Goal: Task Accomplishment & Management: Manage account settings

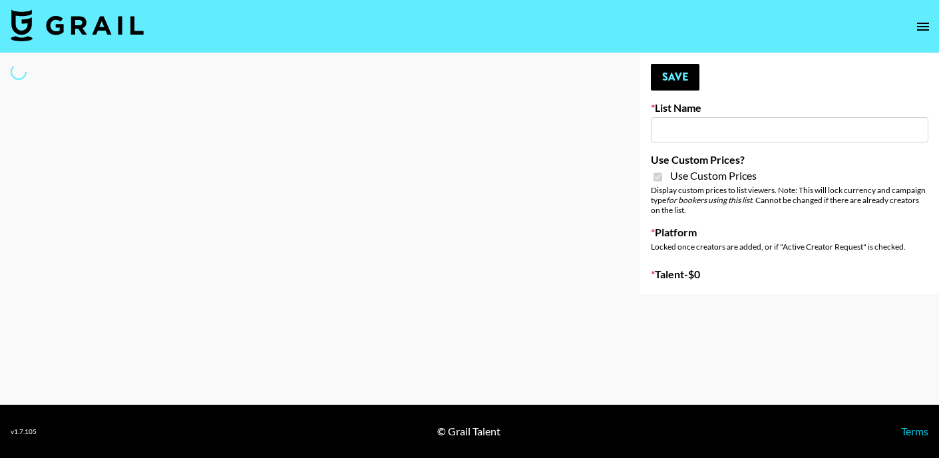
select select "Brand"
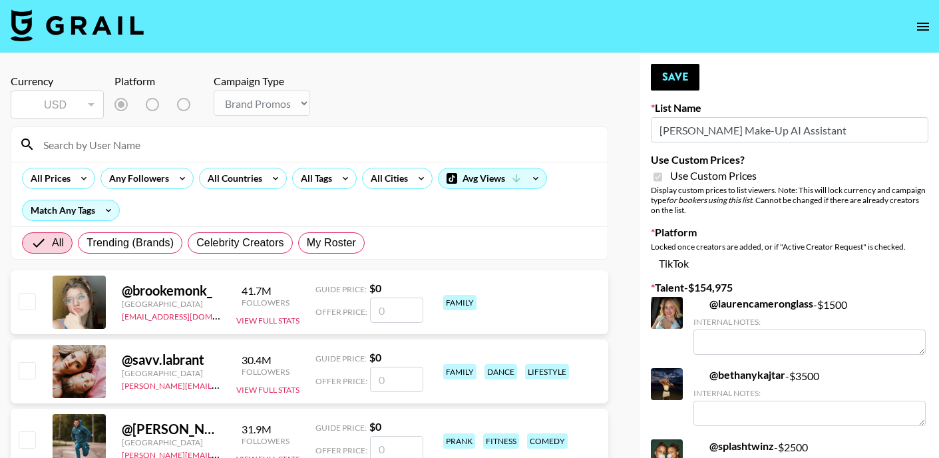
type input "[PERSON_NAME] Make-Up AI Assistant"
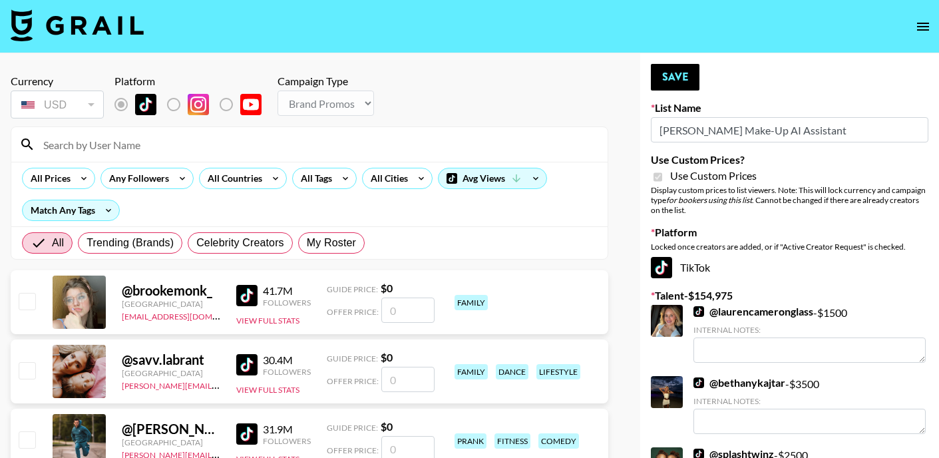
checkbox input "true"
click at [106, 144] on input at bounding box center [317, 144] width 564 height 21
click at [339, 246] on span "My Roster" at bounding box center [331, 243] width 49 height 16
click at [307, 243] on input "My Roster" at bounding box center [307, 243] width 0 height 0
radio input "true"
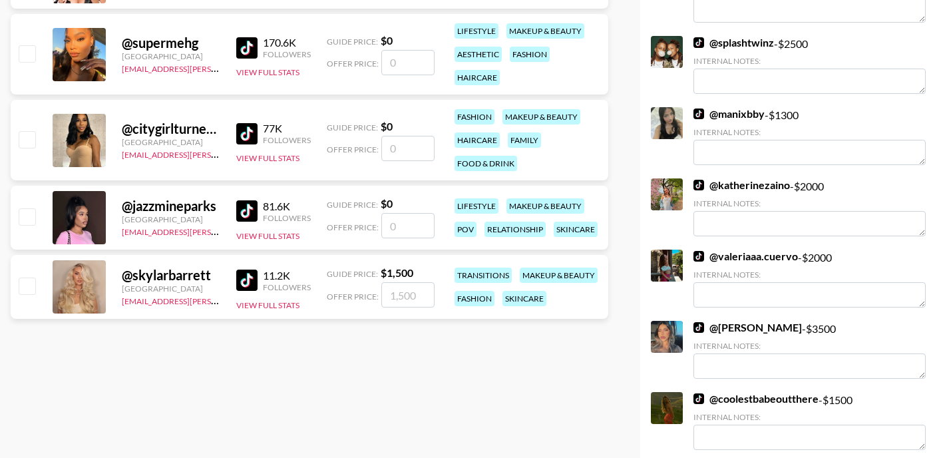
scroll to position [436, 0]
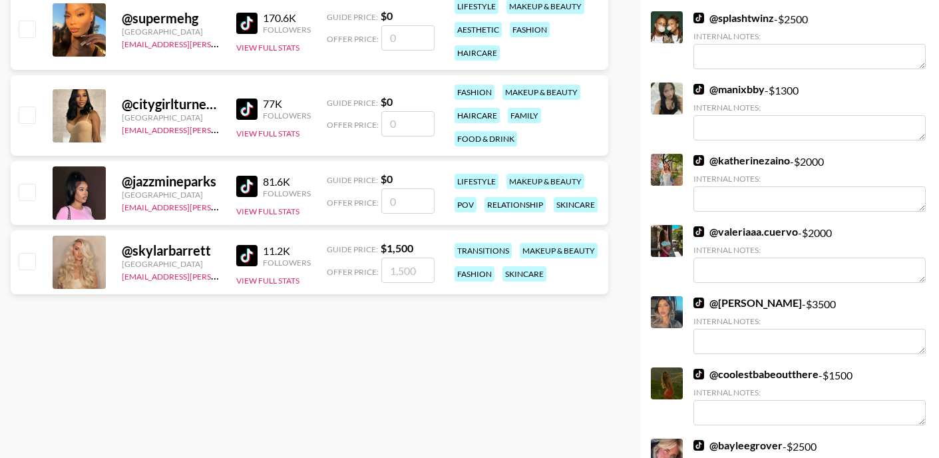
click at [30, 192] on input "checkbox" at bounding box center [27, 192] width 16 height 16
click at [393, 208] on input "number" at bounding box center [407, 200] width 53 height 25
checkbox input "true"
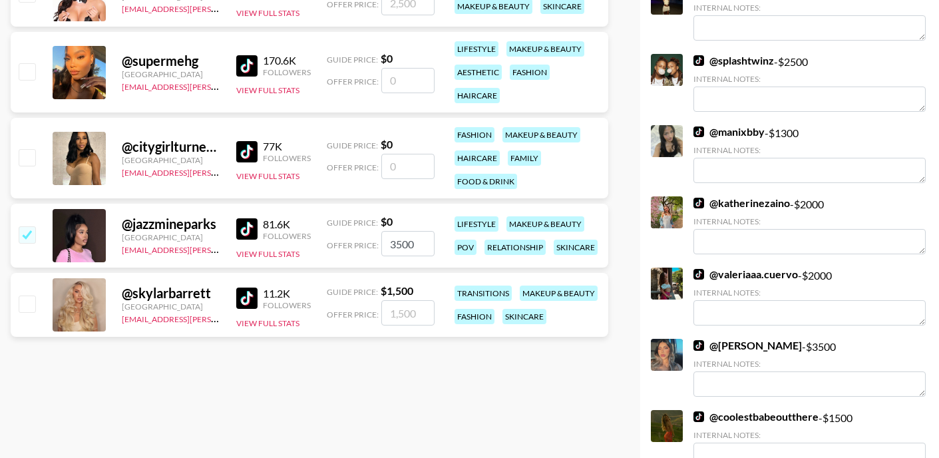
scroll to position [393, 0]
type input "3500"
click at [25, 153] on input "checkbox" at bounding box center [27, 158] width 16 height 16
click at [28, 157] on input "checkbox" at bounding box center [27, 158] width 16 height 16
click at [419, 163] on input "number" at bounding box center [407, 166] width 53 height 25
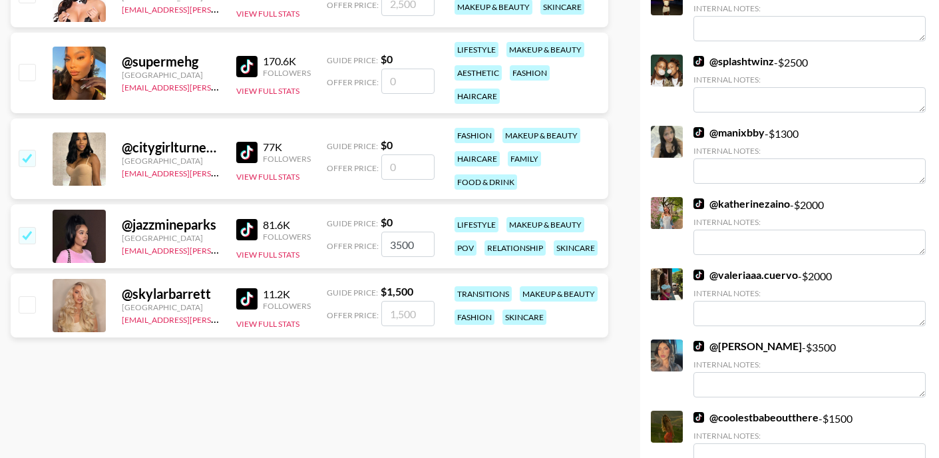
checkbox input "true"
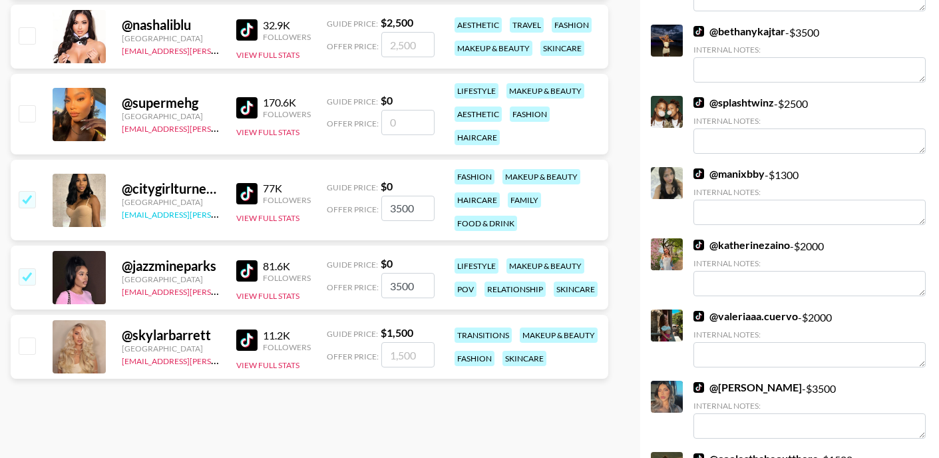
scroll to position [337, 0]
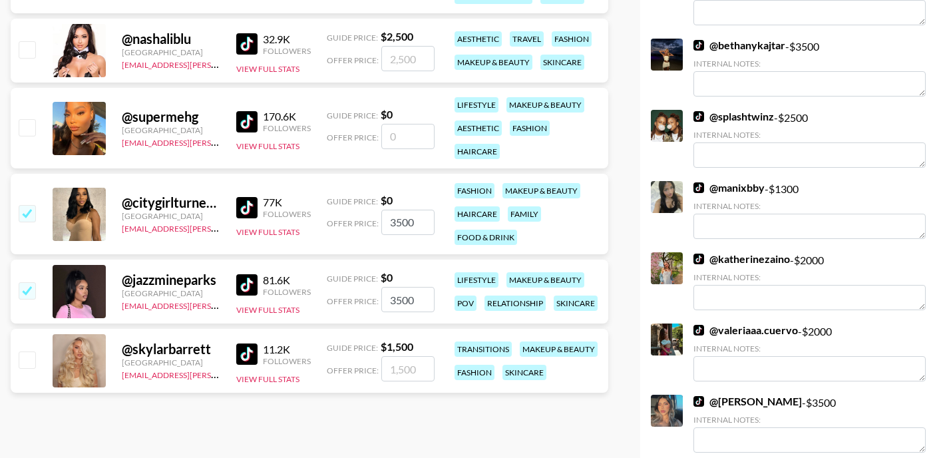
type input "3500"
click at [29, 127] on input "checkbox" at bounding box center [27, 127] width 16 height 16
click at [24, 122] on input "checkbox" at bounding box center [27, 127] width 16 height 16
click at [403, 136] on input "number" at bounding box center [407, 136] width 53 height 25
checkbox input "true"
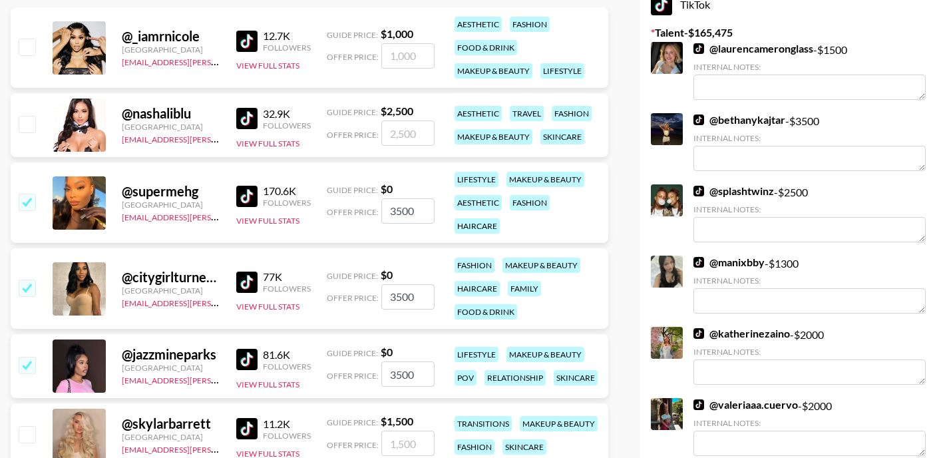
scroll to position [256, 0]
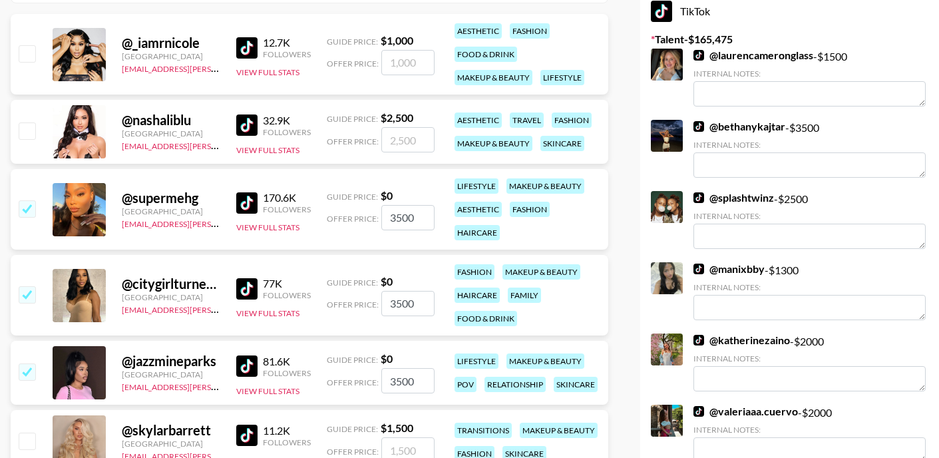
type input "3500"
click at [31, 130] on input "checkbox" at bounding box center [27, 130] width 16 height 16
checkbox input "true"
type input "2500"
drag, startPoint x: 415, startPoint y: 132, endPoint x: 351, endPoint y: 128, distance: 64.7
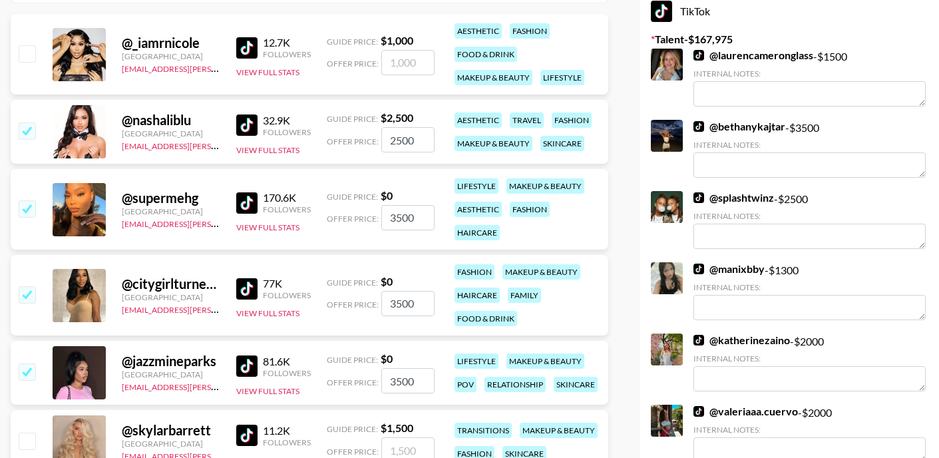
click at [351, 128] on div "Offer Price: 2500" at bounding box center [381, 139] width 108 height 25
checkbox input "false"
checkbox input "true"
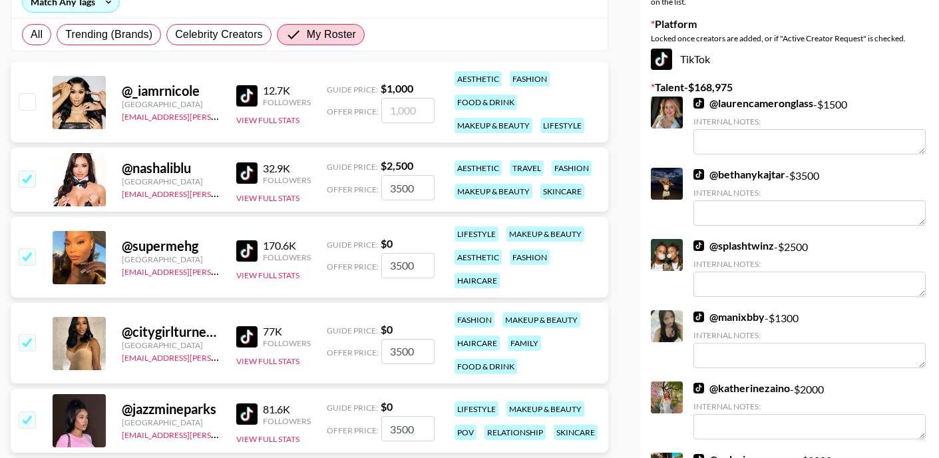
scroll to position [186, 0]
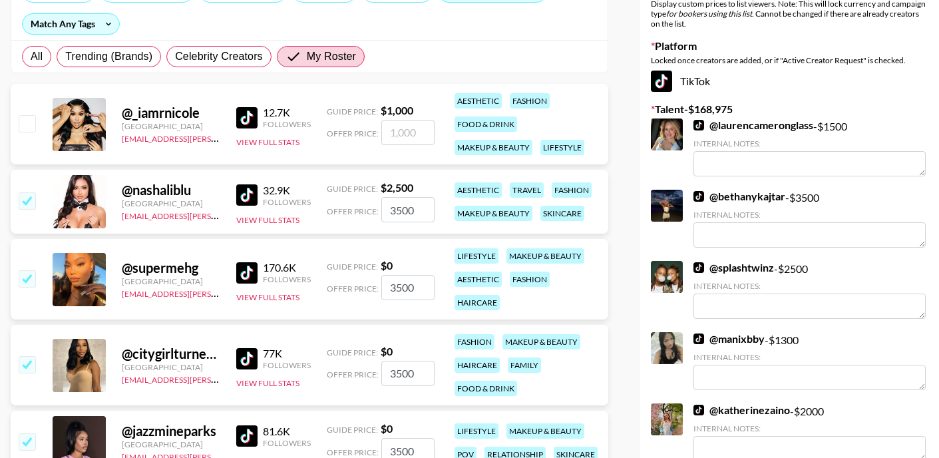
type input "3500"
click at [25, 126] on input "checkbox" at bounding box center [27, 123] width 16 height 16
checkbox input "true"
click at [415, 128] on input "1000" at bounding box center [407, 132] width 53 height 25
type input "1"
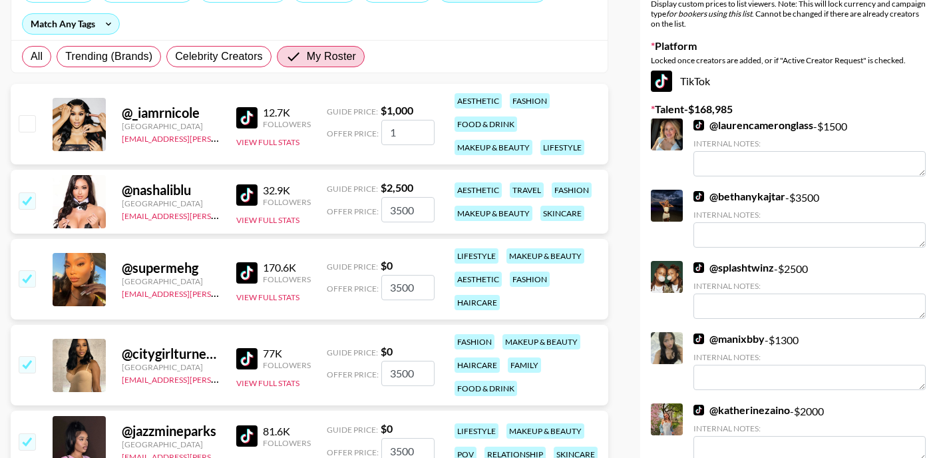
checkbox input "false"
checkbox input "true"
type input "2"
checkbox input "false"
checkbox input "true"
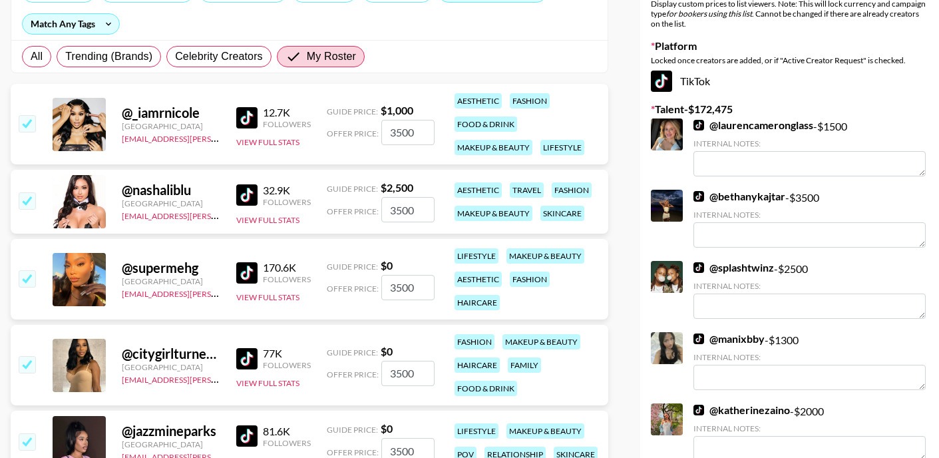
type input "3500"
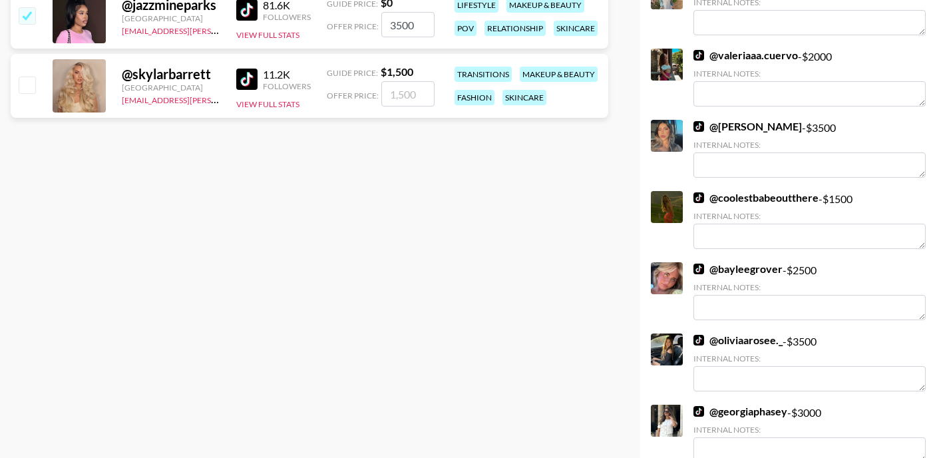
scroll to position [600, 0]
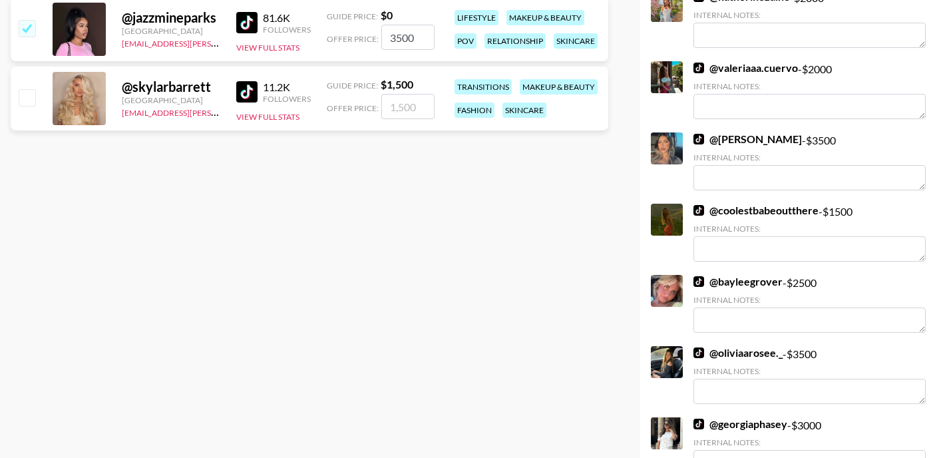
click at [408, 105] on input "number" at bounding box center [407, 106] width 53 height 25
checkbox input "true"
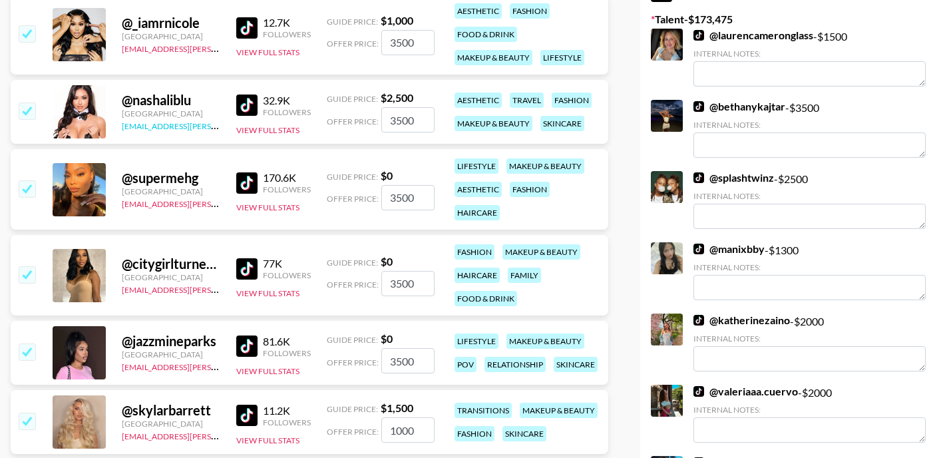
scroll to position [276, 0]
type input "1000"
drag, startPoint x: 417, startPoint y: 124, endPoint x: 326, endPoint y: 110, distance: 91.5
click at [327, 110] on div "Offer Price: 3500" at bounding box center [381, 119] width 108 height 25
checkbox input "false"
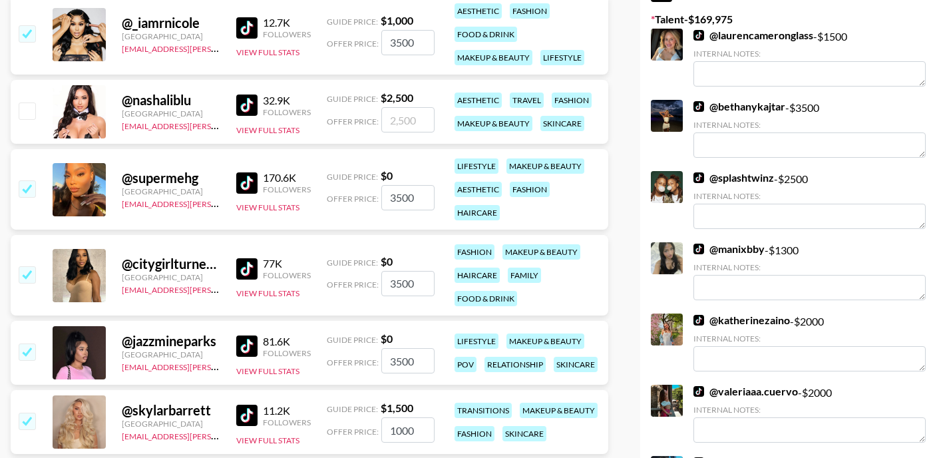
checkbox input "true"
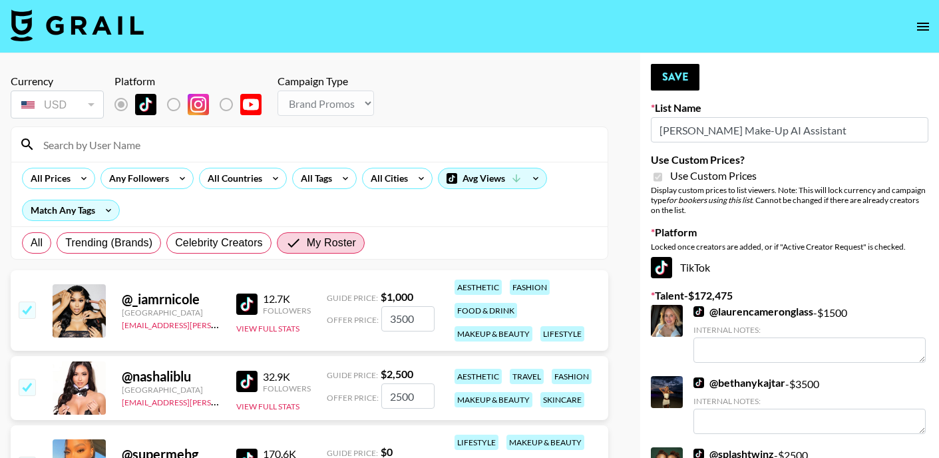
scroll to position [0, 0]
type input "2500"
click at [666, 81] on button "Save" at bounding box center [675, 77] width 49 height 27
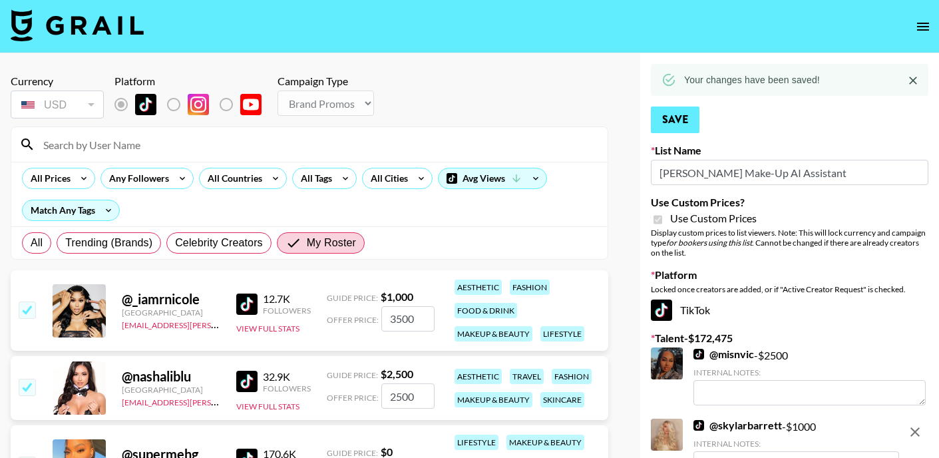
click at [658, 126] on button "Save" at bounding box center [675, 119] width 49 height 27
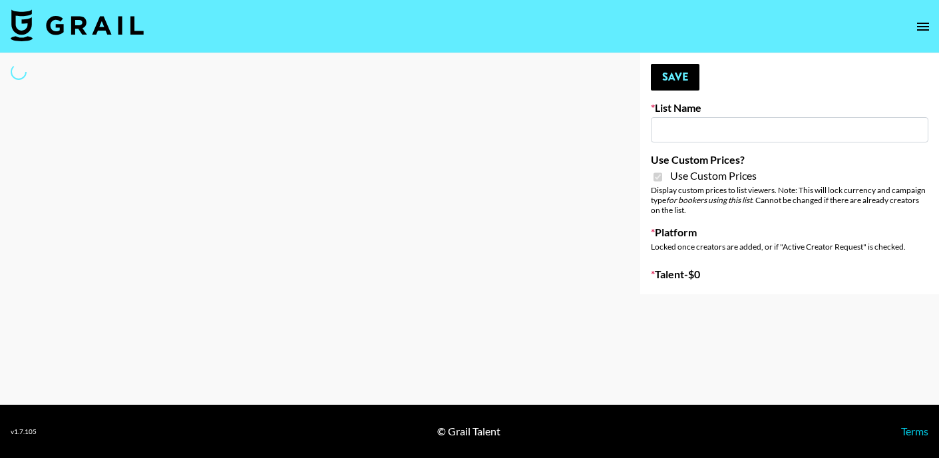
select select "Brand"
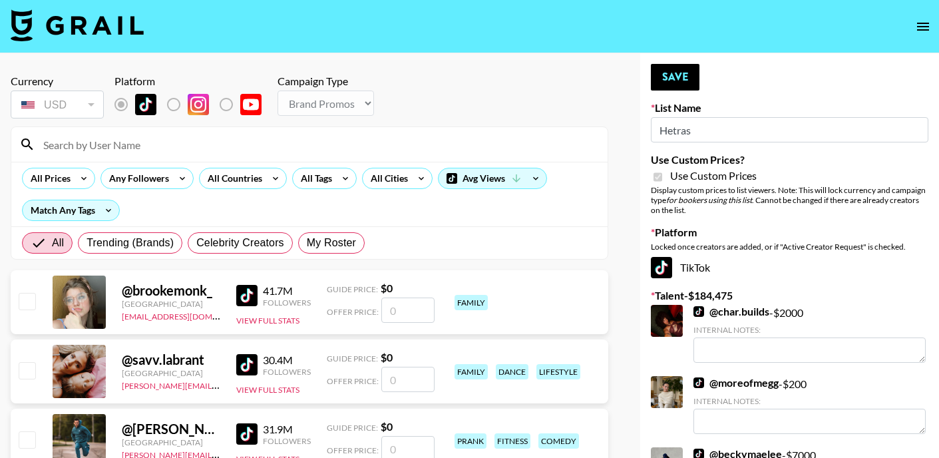
type input "Hetras"
checkbox input "true"
click at [678, 128] on input "Hetras" at bounding box center [790, 129] width 278 height 25
click at [333, 249] on span "My Roster" at bounding box center [331, 243] width 49 height 16
click at [307, 243] on input "My Roster" at bounding box center [307, 243] width 0 height 0
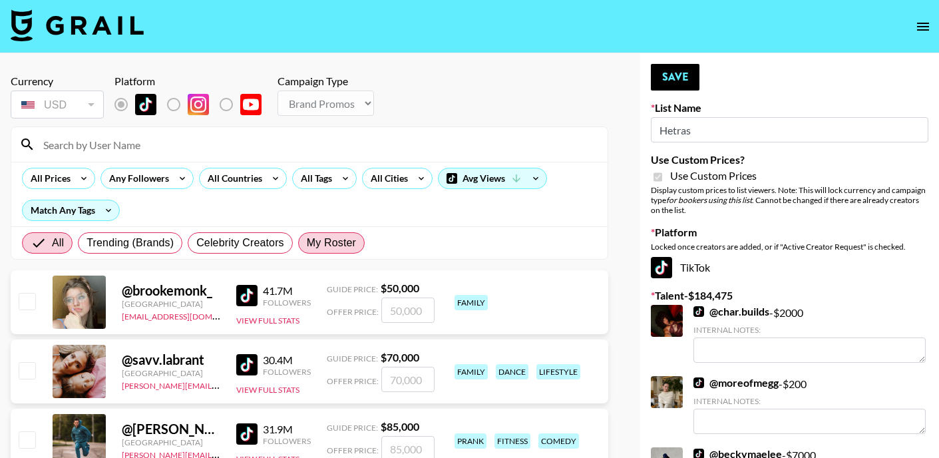
radio input "true"
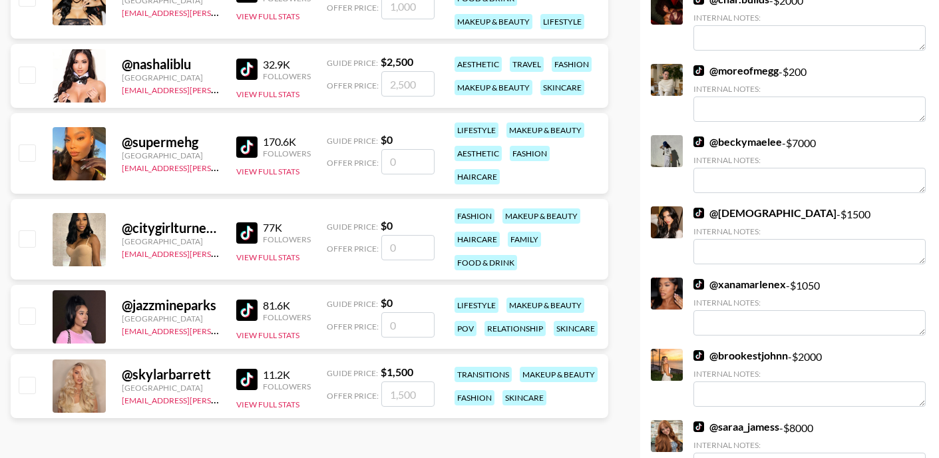
scroll to position [285, 0]
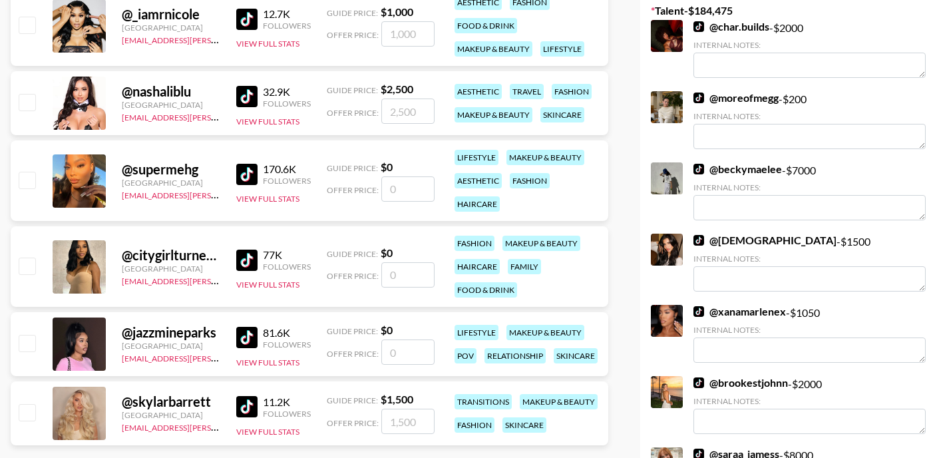
click at [30, 179] on input "checkbox" at bounding box center [27, 180] width 16 height 16
click at [393, 192] on input "number" at bounding box center [407, 188] width 53 height 25
checkbox input "true"
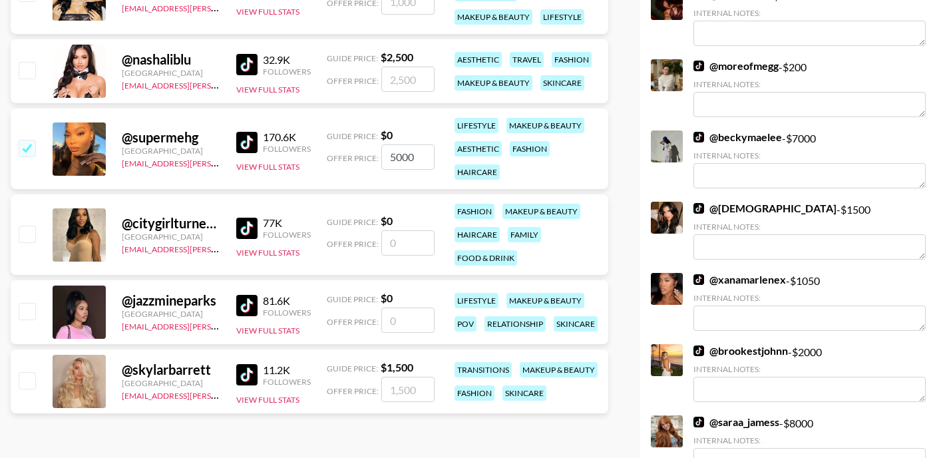
scroll to position [321, 0]
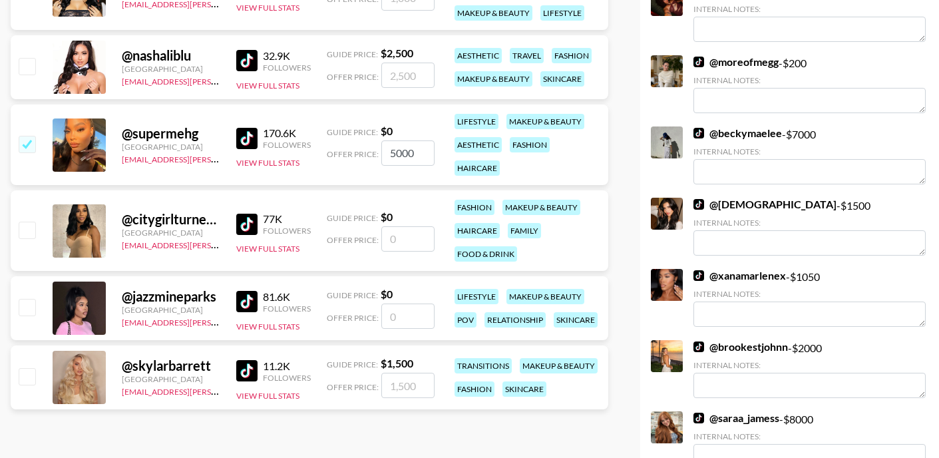
type input "5000"
click at [33, 379] on input "checkbox" at bounding box center [27, 376] width 16 height 16
checkbox input "true"
type input "1500"
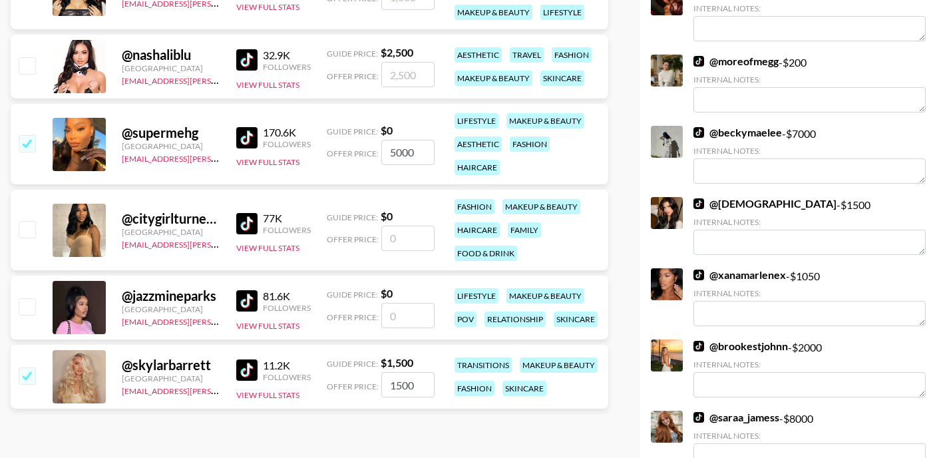
click at [31, 307] on input "checkbox" at bounding box center [27, 306] width 16 height 16
click at [29, 302] on input "checkbox" at bounding box center [27, 306] width 16 height 16
click at [391, 323] on input "number" at bounding box center [407, 315] width 53 height 25
checkbox input "true"
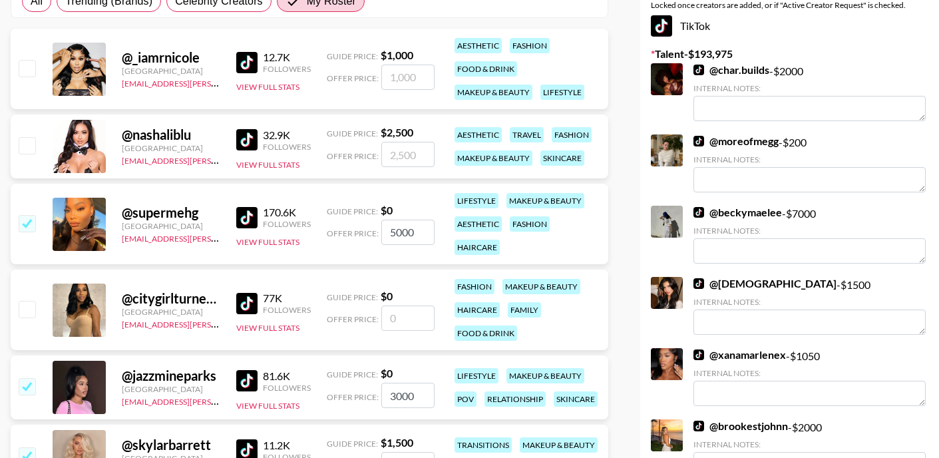
scroll to position [240, 0]
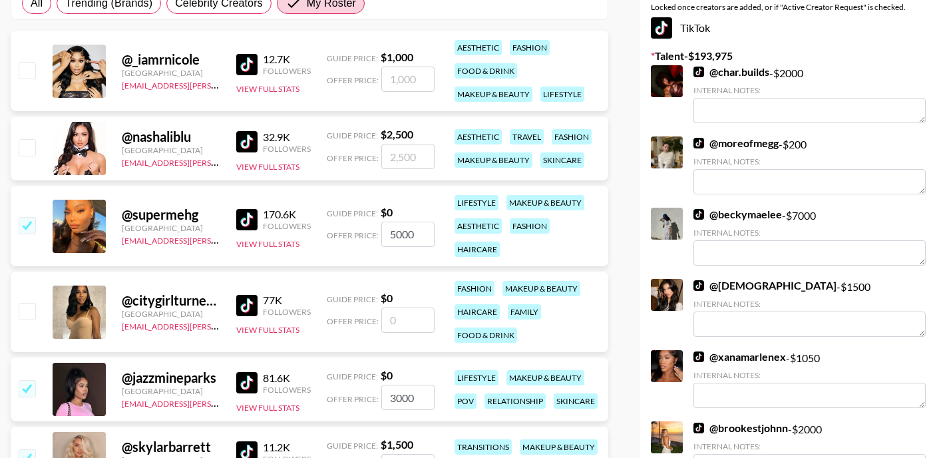
type input "3000"
click at [413, 237] on input "5000" at bounding box center [407, 234] width 53 height 25
type input "5"
checkbox input "false"
checkbox input "true"
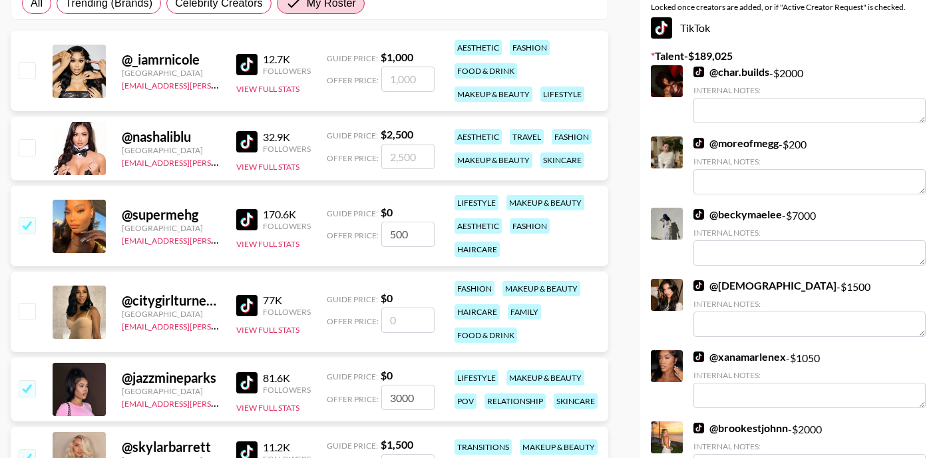
type input "5000"
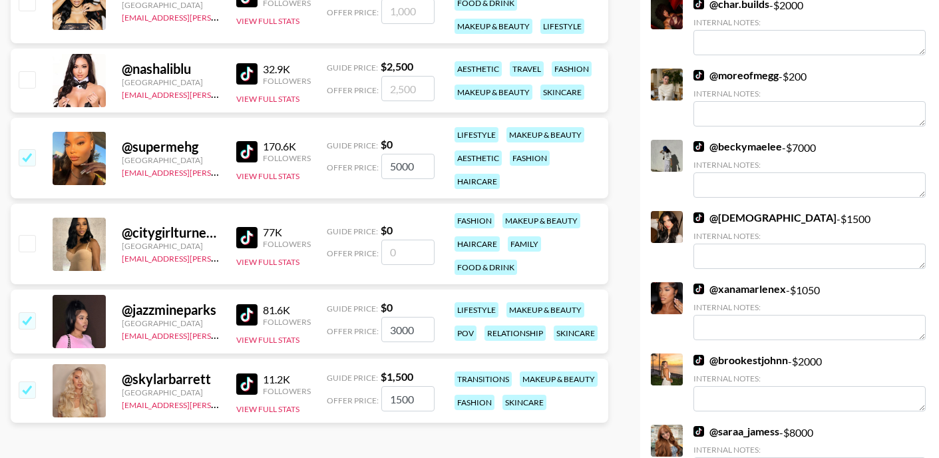
scroll to position [307, 0]
click at [23, 243] on input "checkbox" at bounding box center [27, 243] width 16 height 16
click at [25, 244] on input "checkbox" at bounding box center [27, 243] width 16 height 16
click at [417, 254] on input "number" at bounding box center [407, 252] width 53 height 25
checkbox input "true"
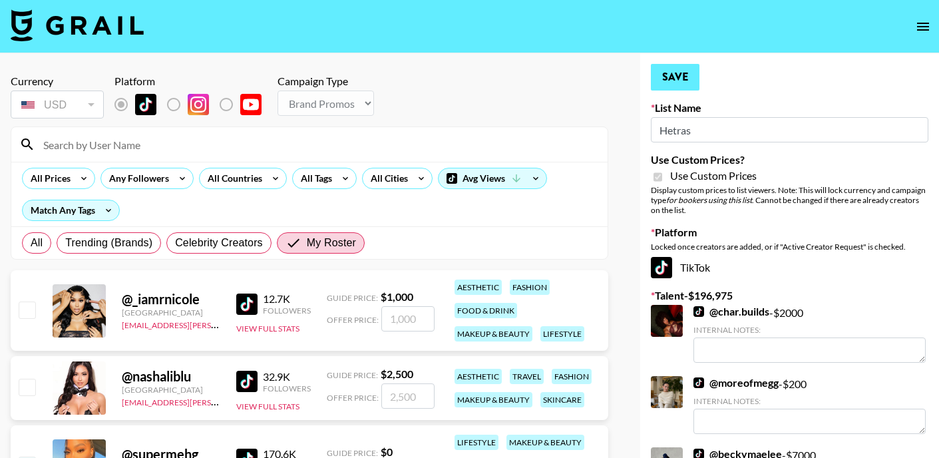
scroll to position [0, 0]
type input "3000"
click at [683, 71] on button "Save" at bounding box center [675, 77] width 49 height 27
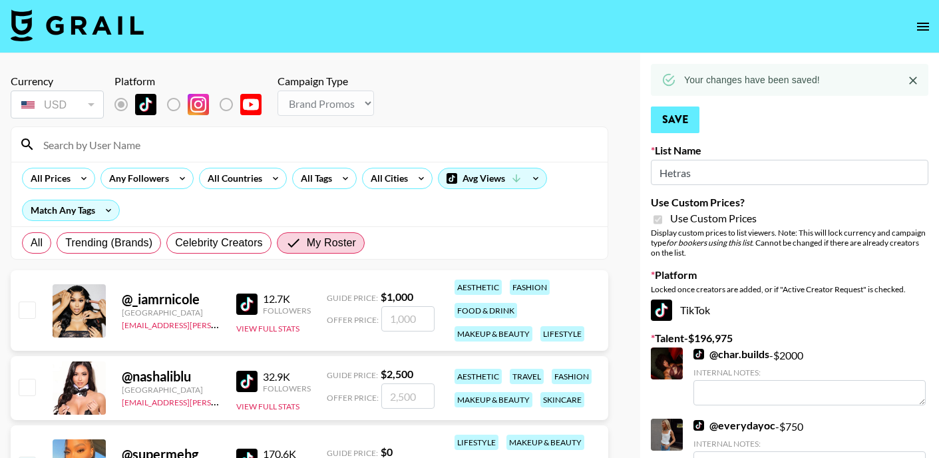
click at [662, 127] on button "Save" at bounding box center [675, 119] width 49 height 27
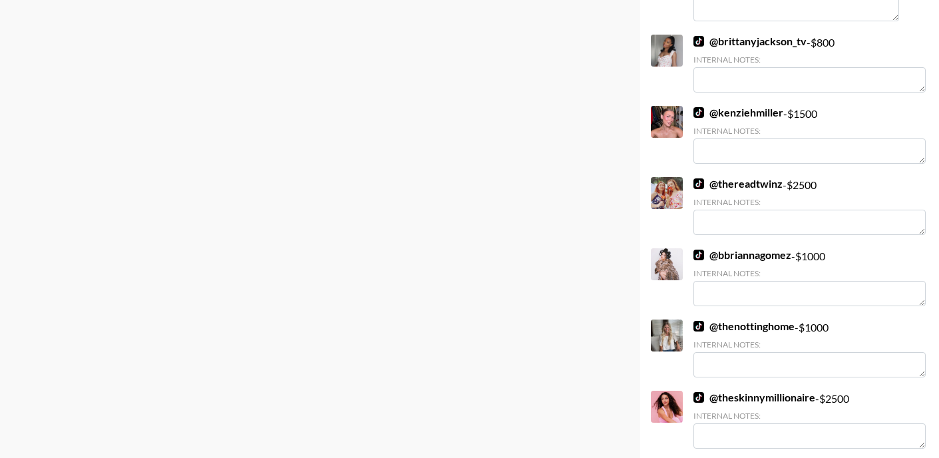
scroll to position [1038, 0]
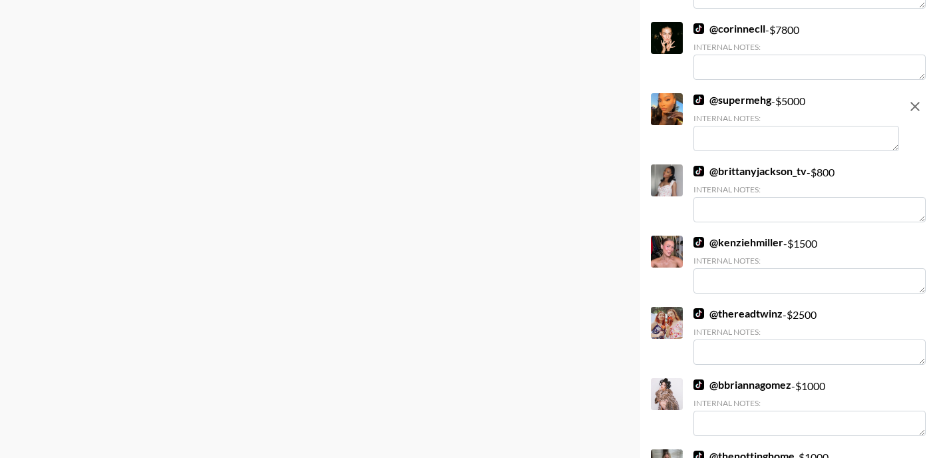
click at [731, 134] on textarea at bounding box center [797, 138] width 206 height 25
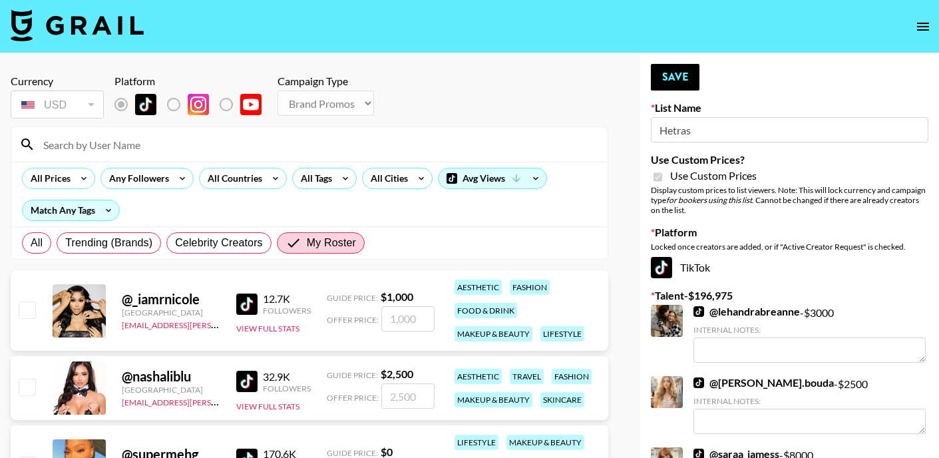
scroll to position [0, 0]
type textarea "1.2 million on instagram"
click at [668, 76] on button "Save" at bounding box center [675, 77] width 49 height 27
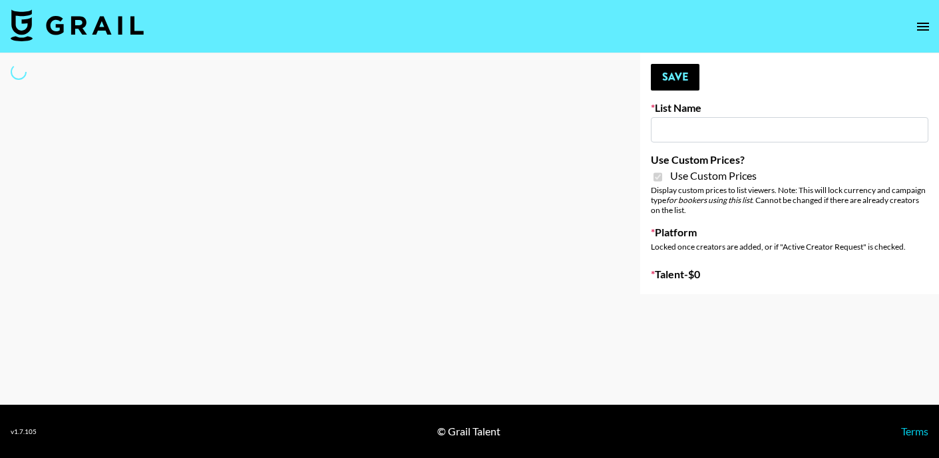
select select "Brand"
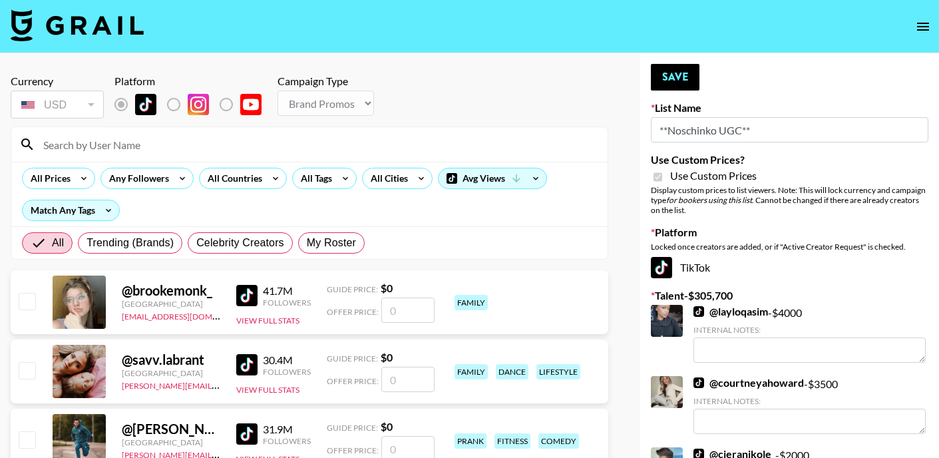
type input "**Noschinko UGC**"
checkbox input "true"
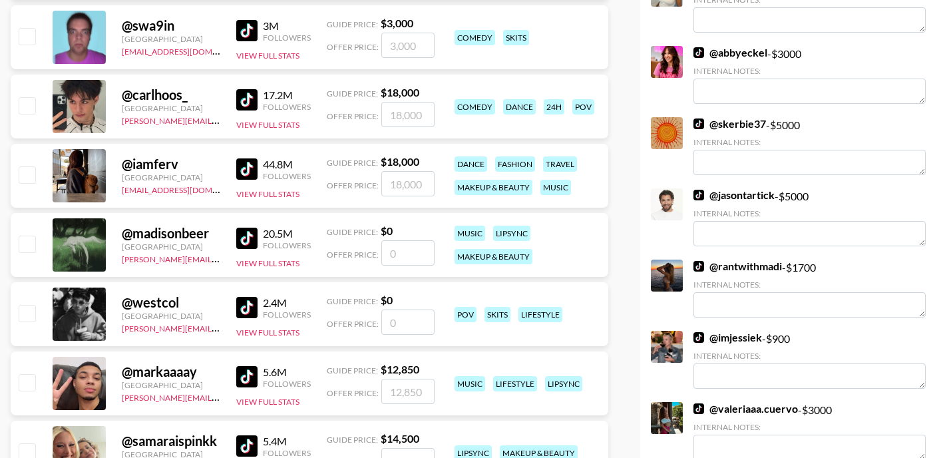
scroll to position [473, 0]
click at [731, 192] on link "@ jasontartick" at bounding box center [734, 194] width 81 height 13
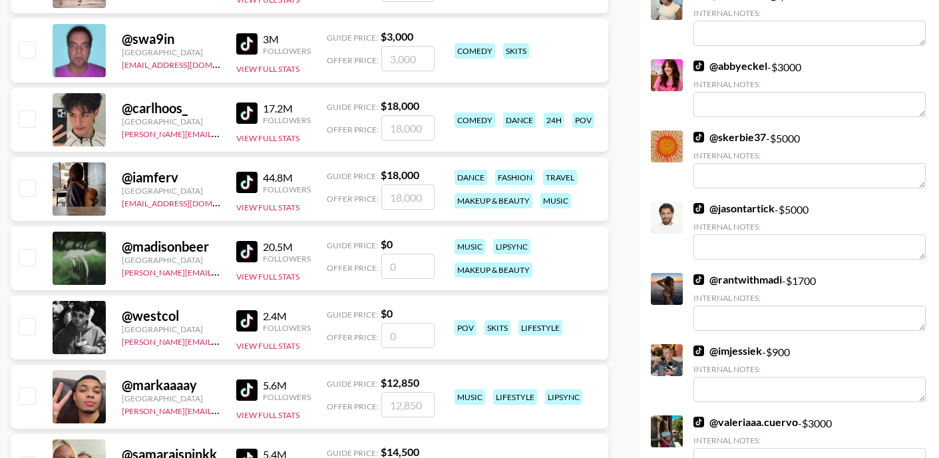
click at [727, 136] on link "@ skerbie37" at bounding box center [730, 136] width 73 height 13
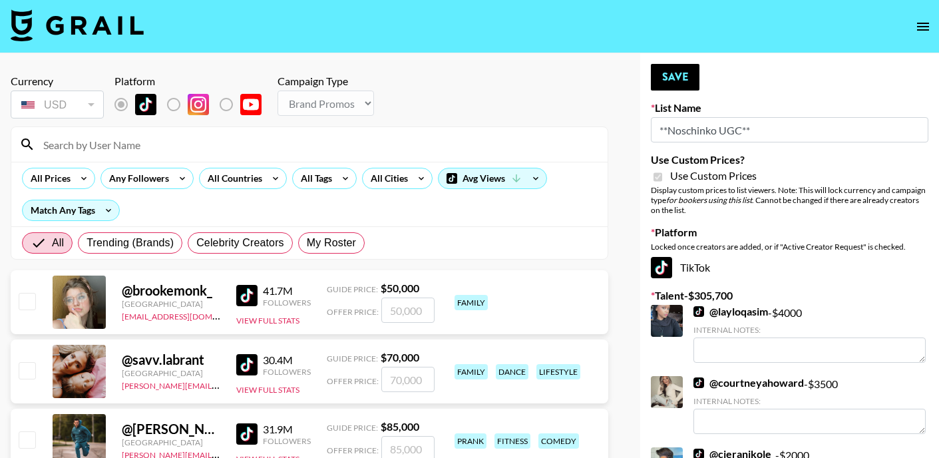
scroll to position [0, 0]
click at [127, 140] on input at bounding box center [317, 144] width 564 height 21
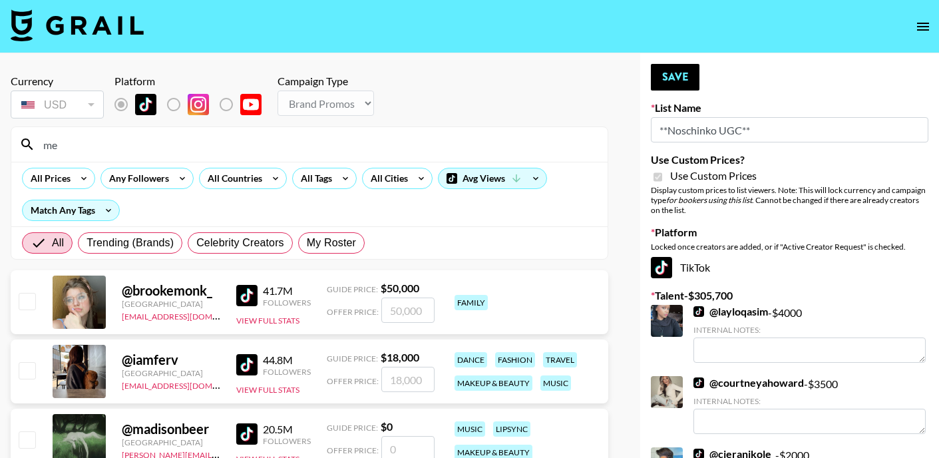
type input "m"
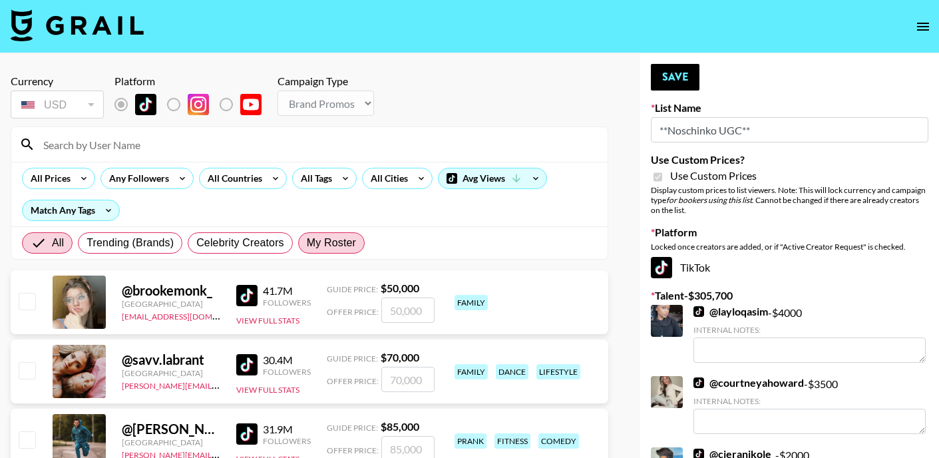
click at [338, 248] on span "My Roster" at bounding box center [331, 243] width 49 height 16
click at [307, 243] on input "My Roster" at bounding box center [307, 243] width 0 height 0
radio input "true"
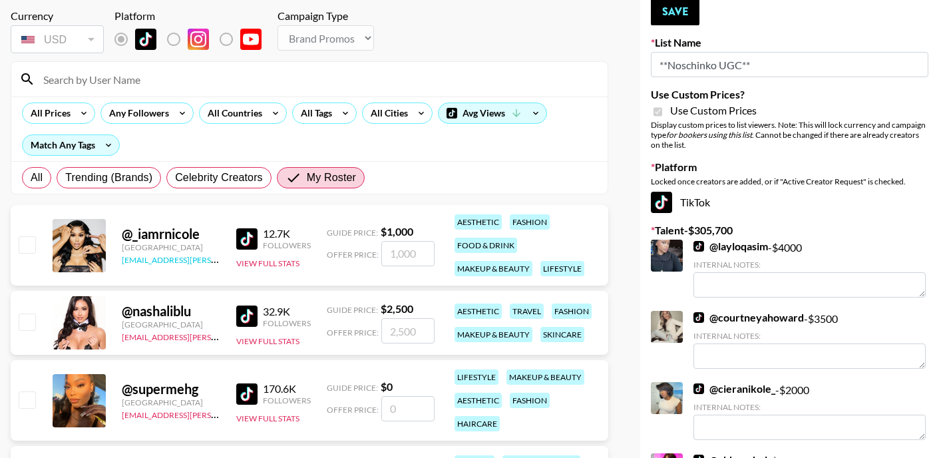
scroll to position [99, 0]
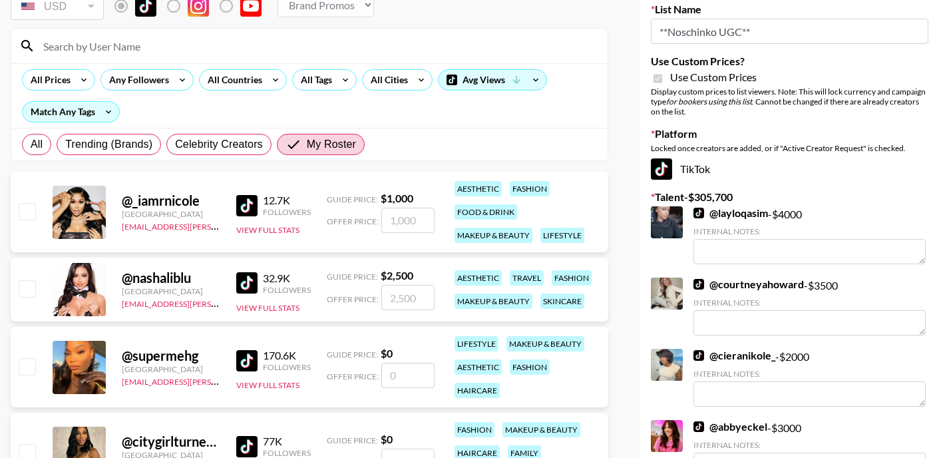
click at [419, 222] on input "number" at bounding box center [407, 220] width 53 height 25
checkbox input "true"
type input "1000"
click at [417, 301] on input "number" at bounding box center [407, 297] width 53 height 25
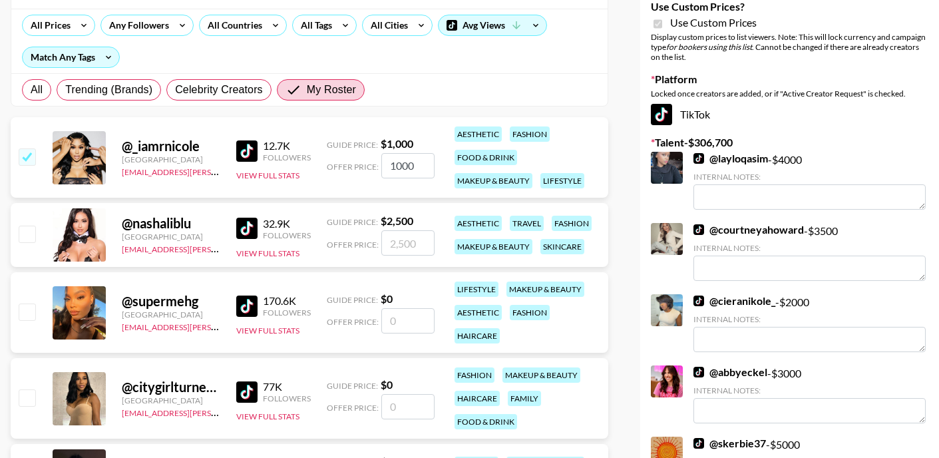
scroll to position [178, 0]
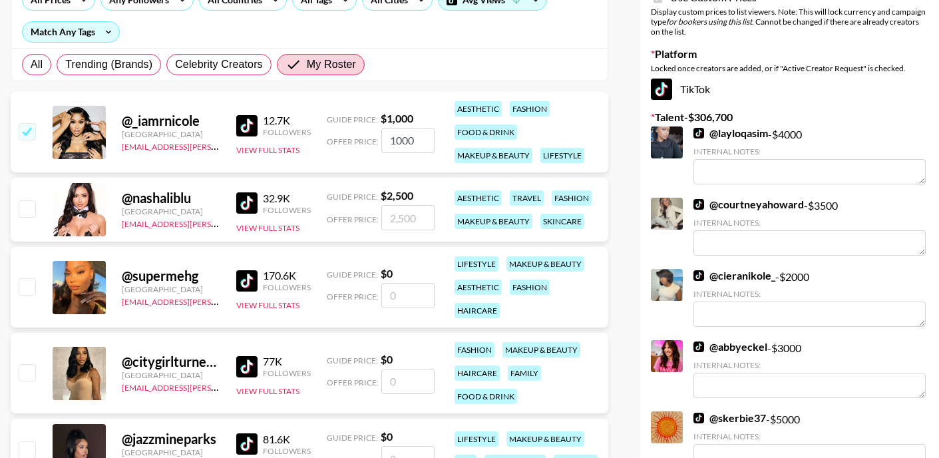
click at [417, 301] on input "number" at bounding box center [407, 295] width 53 height 25
checkbox input "true"
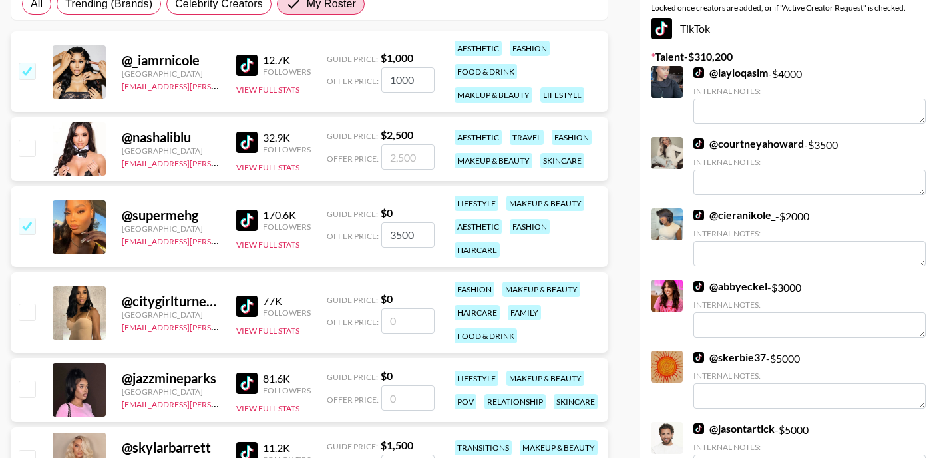
scroll to position [254, 0]
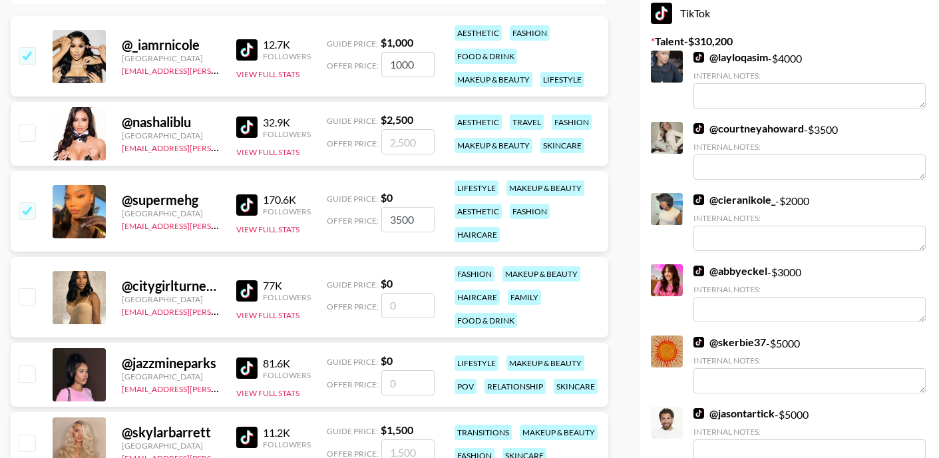
type input "3500"
click at [406, 310] on input "number" at bounding box center [407, 305] width 53 height 25
checkbox input "true"
type input "2"
checkbox input "false"
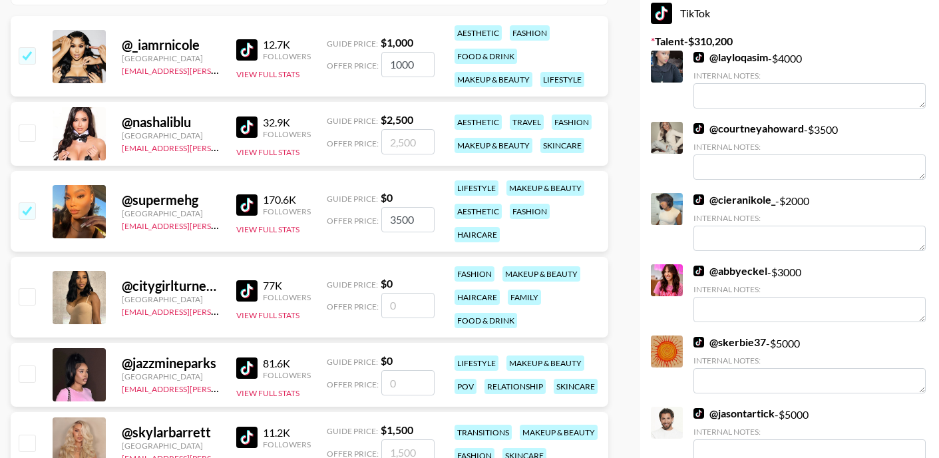
checkbox input "true"
type input "2000"
checkbox input "false"
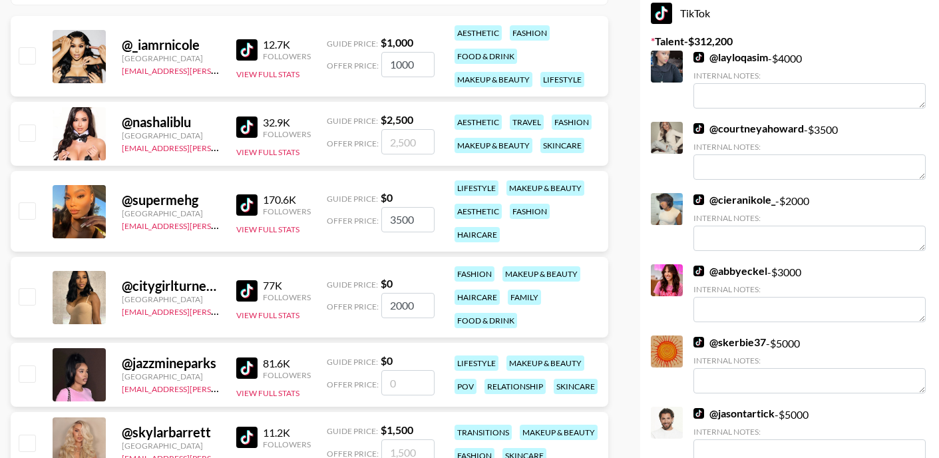
type input "2000"
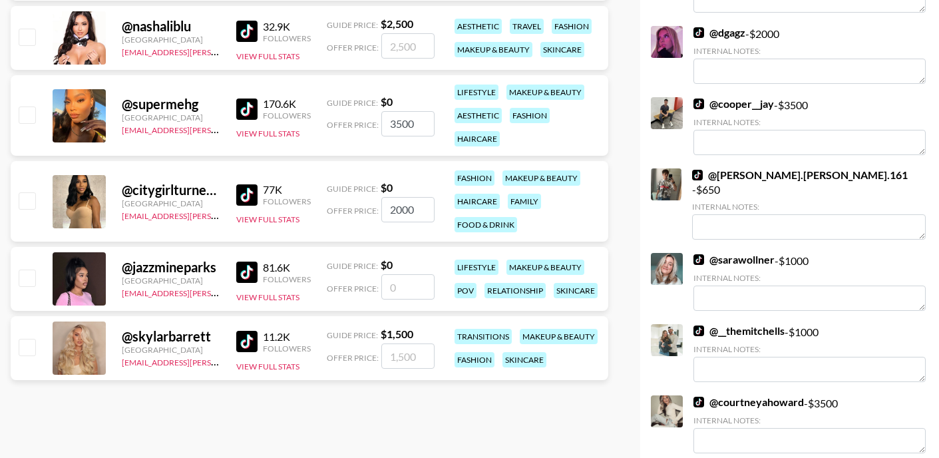
scroll to position [352, 0]
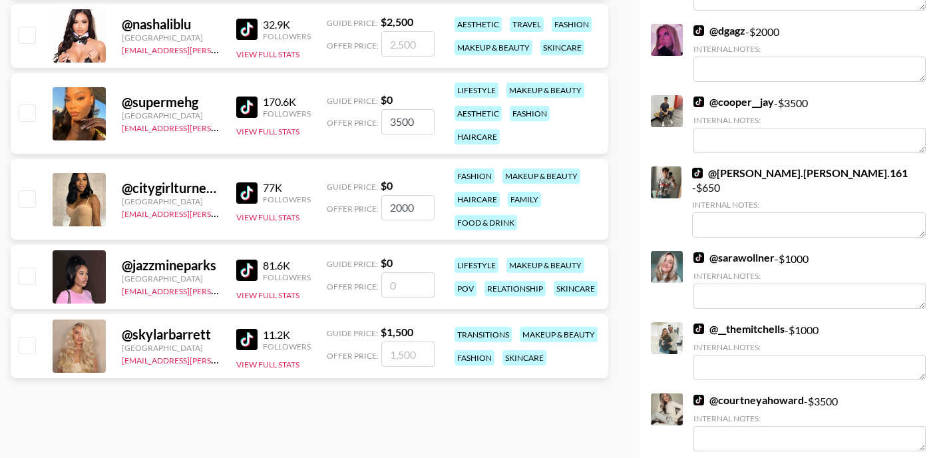
click at [409, 296] on input "number" at bounding box center [407, 284] width 53 height 25
checkbox input "true"
type input "2000"
click at [403, 352] on input "number" at bounding box center [407, 353] width 53 height 25
checkbox input "true"
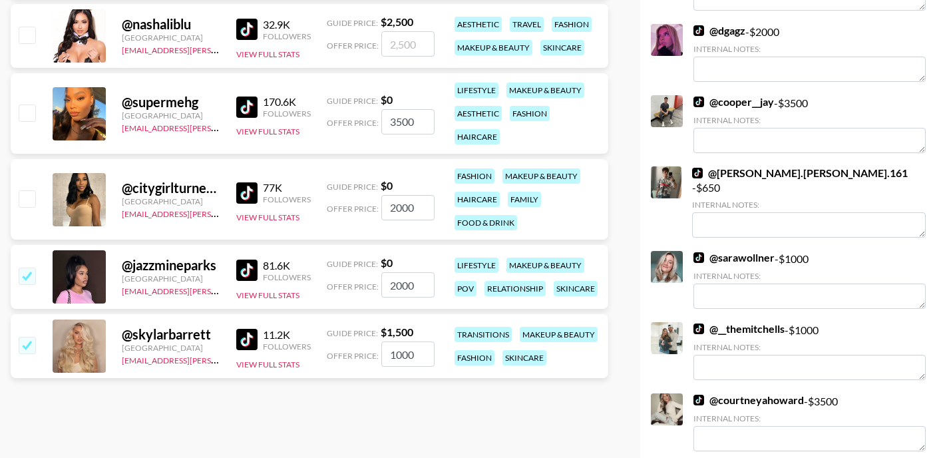
type input "1000"
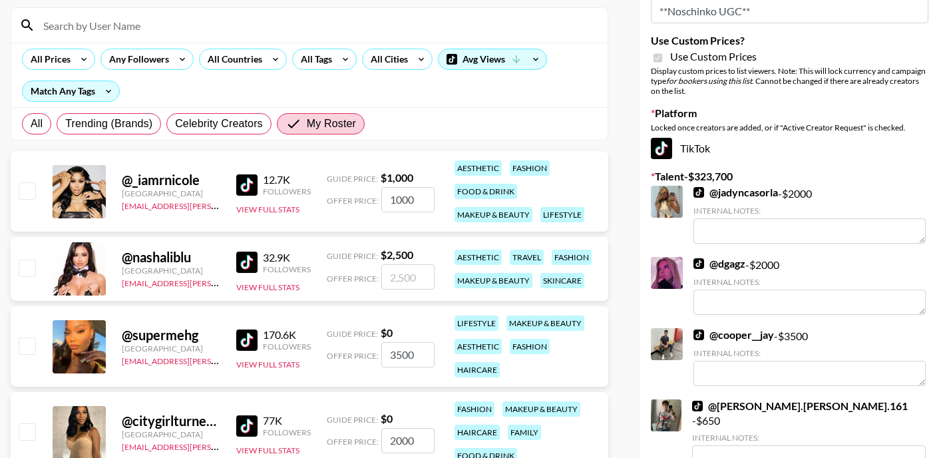
scroll to position [141, 0]
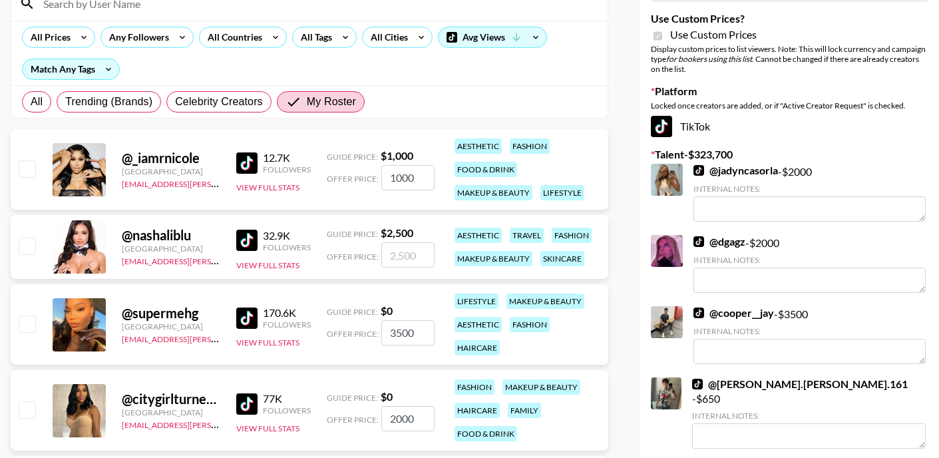
drag, startPoint x: 419, startPoint y: 332, endPoint x: 360, endPoint y: 313, distance: 61.7
click at [361, 314] on div "Guide Price: $ 0 Offer Price: 3500" at bounding box center [381, 324] width 108 height 41
checkbox input "true"
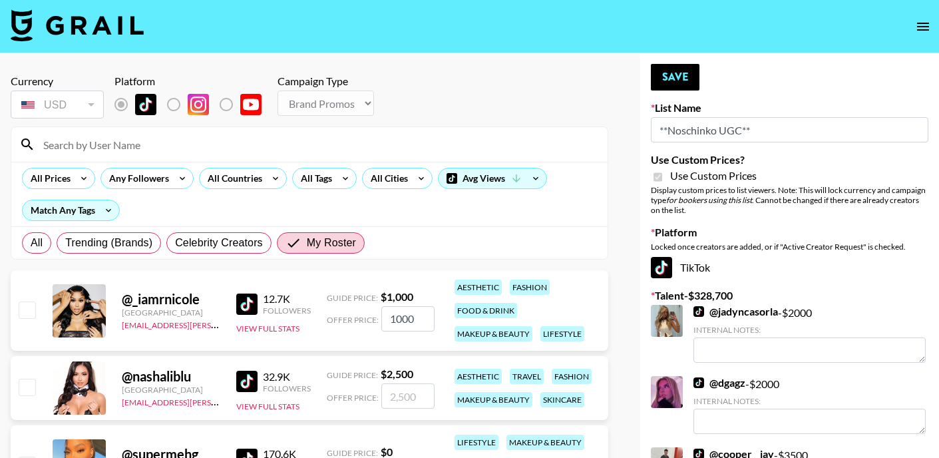
scroll to position [0, 0]
type input "5000"
click at [679, 87] on button "Save" at bounding box center [675, 77] width 49 height 27
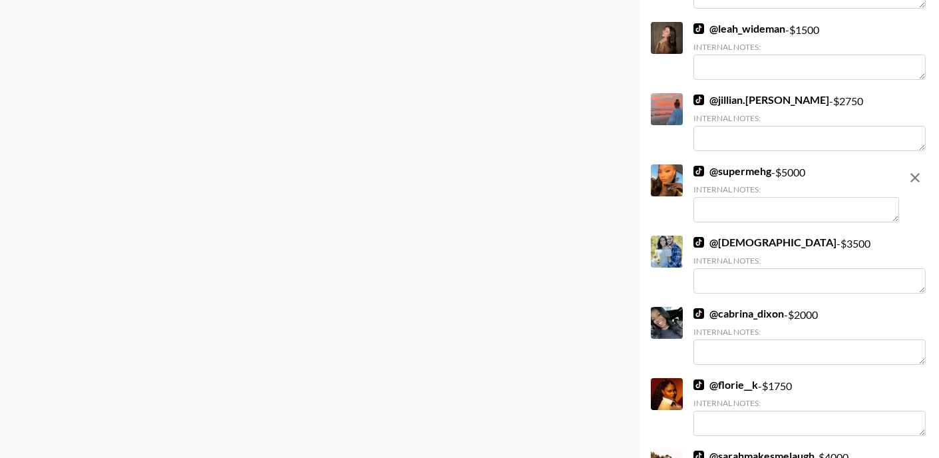
scroll to position [2060, 0]
click at [717, 197] on textarea at bounding box center [797, 209] width 206 height 25
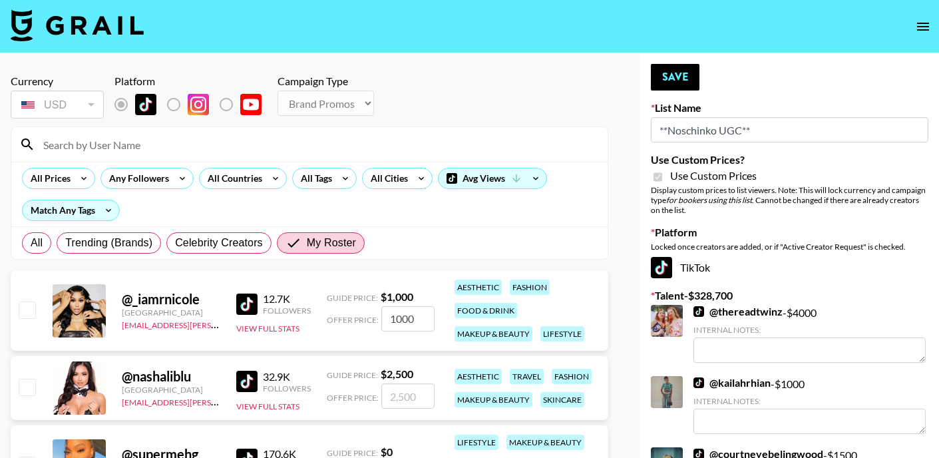
scroll to position [0, 0]
type textarea "1.2 million on instagram"
click at [689, 73] on button "Save" at bounding box center [675, 77] width 49 height 27
